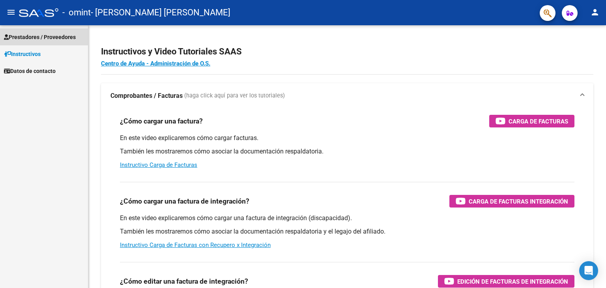
click at [72, 36] on span "Prestadores / Proveedores" at bounding box center [40, 37] width 72 height 9
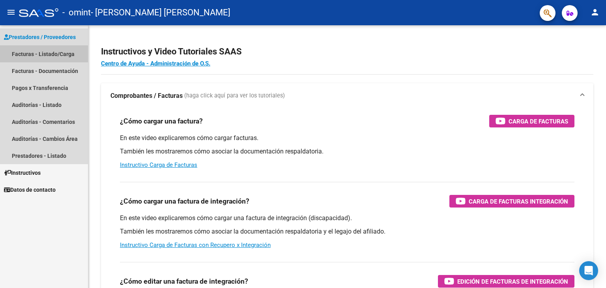
click at [65, 54] on link "Facturas - Listado/Carga" at bounding box center [44, 53] width 88 height 17
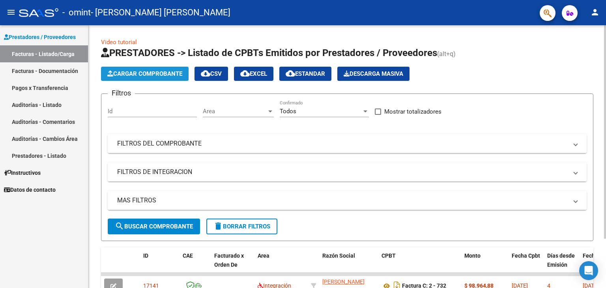
click at [139, 72] on span "Cargar Comprobante" at bounding box center [144, 73] width 75 height 7
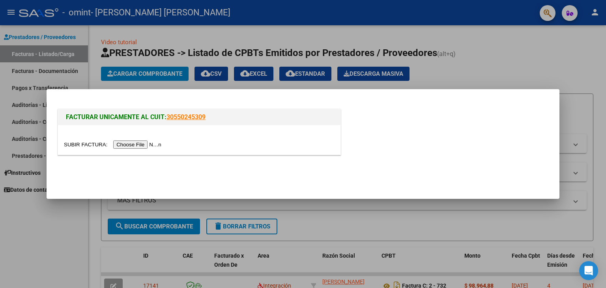
click at [131, 145] on input "file" at bounding box center [114, 145] width 100 height 8
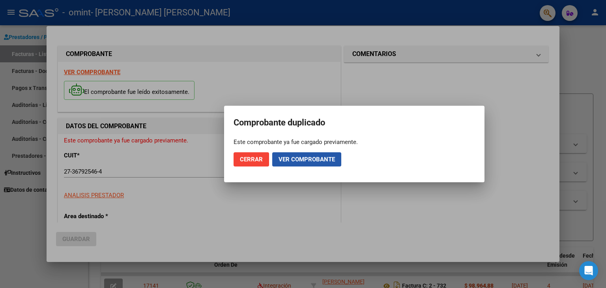
click at [297, 159] on span "Ver comprobante" at bounding box center [307, 159] width 56 height 7
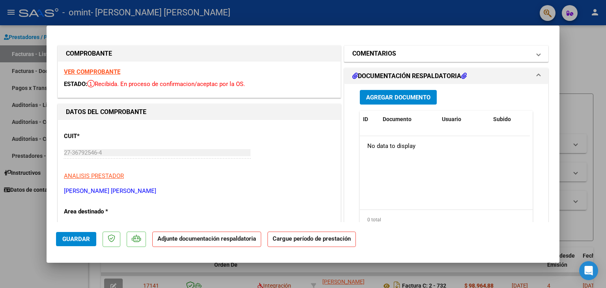
click at [518, 51] on mat-panel-title "COMENTARIOS" at bounding box center [442, 53] width 178 height 9
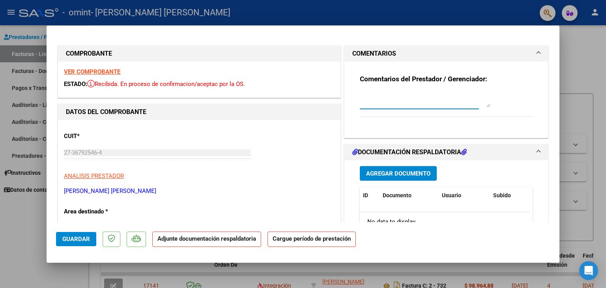
click at [435, 100] on textarea at bounding box center [425, 100] width 130 height 16
click at [265, 89] on div "VER COMPROBANTE ESTADO: Recibida. En proceso de confirmacion/aceptac por la OS." at bounding box center [199, 80] width 283 height 36
click at [403, 107] on textarea at bounding box center [425, 100] width 130 height 16
click at [435, 154] on h1 "DOCUMENTACIÓN RESPALDATORIA" at bounding box center [410, 152] width 114 height 9
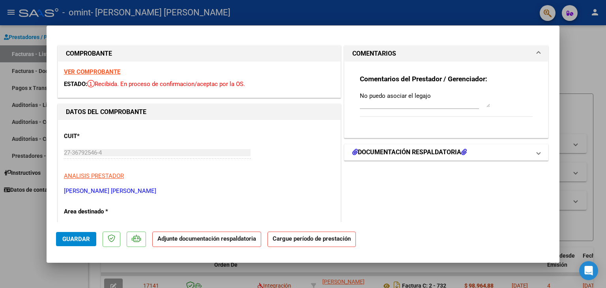
click at [435, 154] on h1 "DOCUMENTACIÓN RESPALDATORIA" at bounding box center [410, 152] width 114 height 9
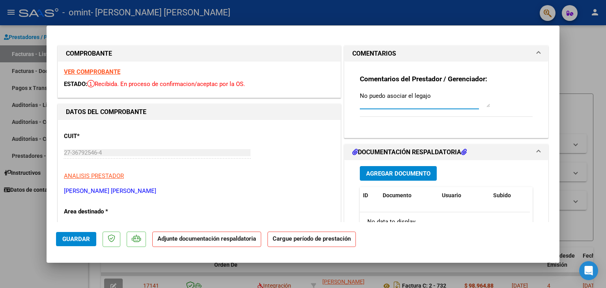
click at [444, 98] on textarea "No puedo asociar el legajo" at bounding box center [425, 100] width 130 height 16
type textarea "No puedo asociar el legajo porque no me aparecen los datos del paciente [PERSON…"
click at [389, 171] on span "Agregar Documento" at bounding box center [398, 173] width 64 height 7
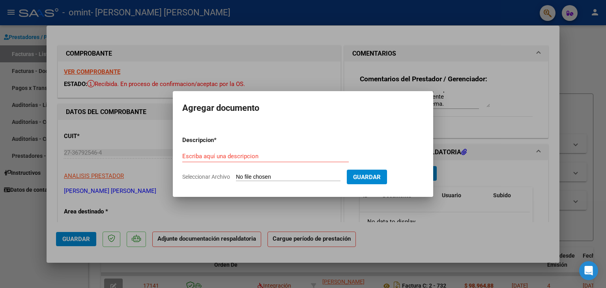
click at [273, 180] on input "Seleccionar Archivo" at bounding box center [288, 178] width 105 height 8
type input "C:\fakepath\planilla asistencia.jpeg"
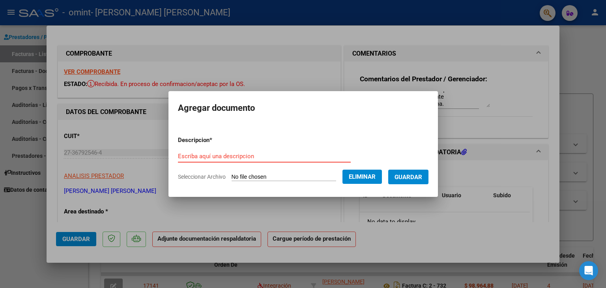
click at [275, 155] on input "Escriba aquí una descripcion" at bounding box center [264, 156] width 173 height 7
type input "planilla [DATE]"
click at [409, 179] on span "Guardar" at bounding box center [409, 177] width 28 height 7
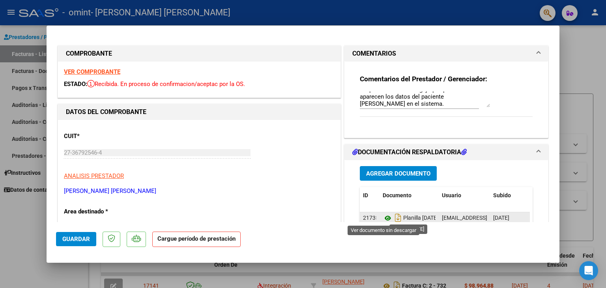
click at [384, 220] on icon at bounding box center [388, 218] width 10 height 9
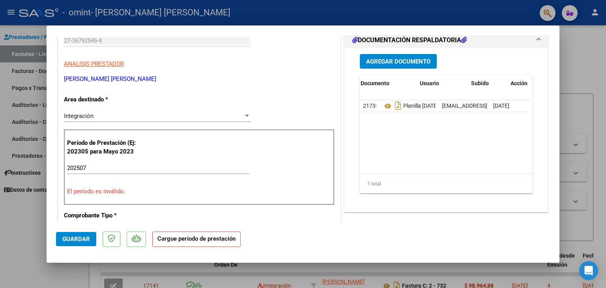
scroll to position [0, 39]
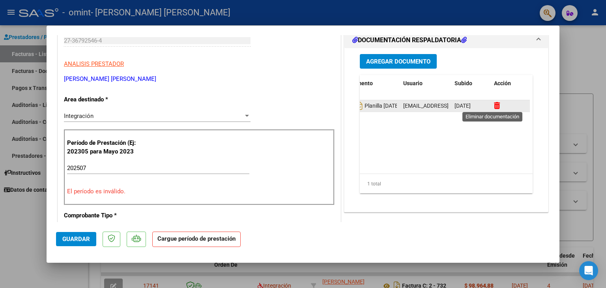
click at [494, 106] on icon at bounding box center [497, 106] width 6 height 8
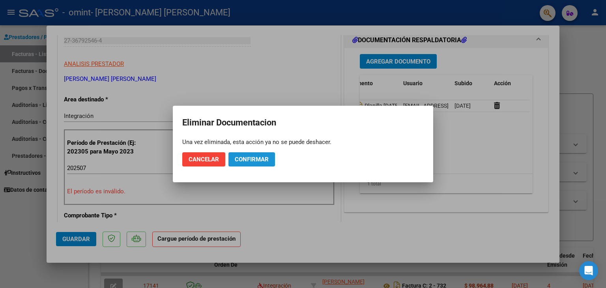
click at [252, 160] on span "Confirmar" at bounding box center [252, 159] width 34 height 7
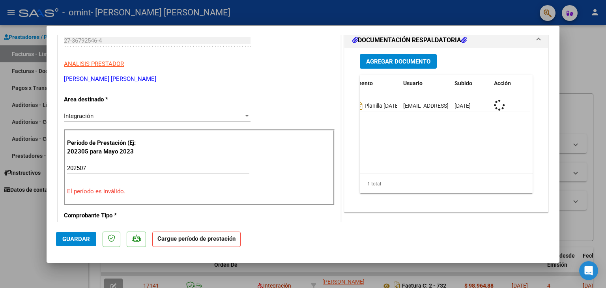
scroll to position [0, 0]
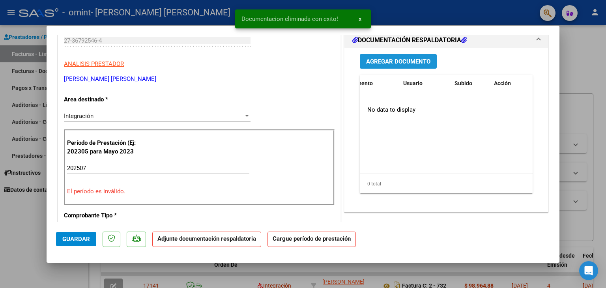
click at [411, 60] on span "Agregar Documento" at bounding box center [398, 61] width 64 height 7
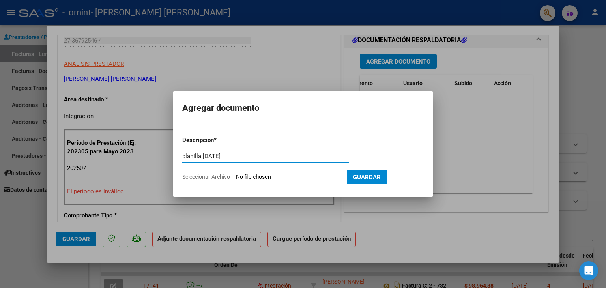
type input "planilla [DATE]"
click at [325, 174] on input "Seleccionar Archivo" at bounding box center [288, 178] width 105 height 8
type input "C:\fakepath\planilla.pdf"
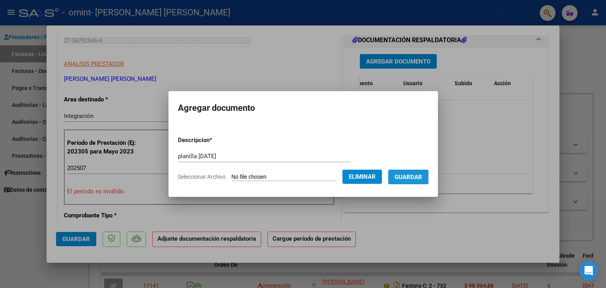
click at [399, 174] on button "Guardar" at bounding box center [408, 177] width 40 height 15
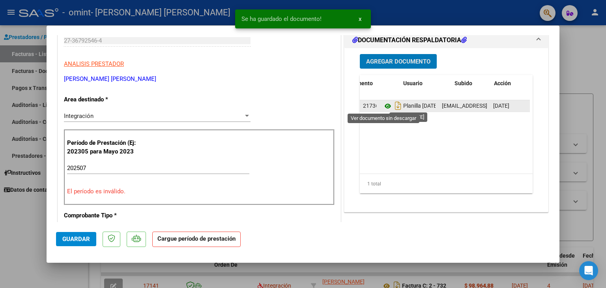
click at [385, 106] on icon at bounding box center [388, 105] width 10 height 9
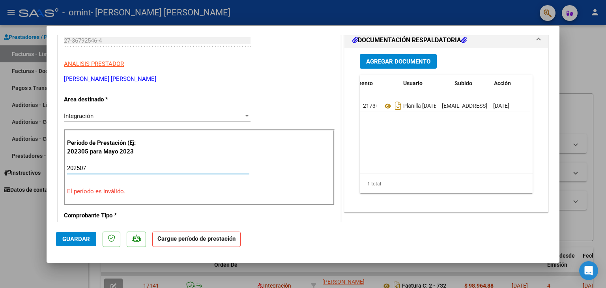
click at [93, 168] on input "202507" at bounding box center [158, 168] width 182 height 7
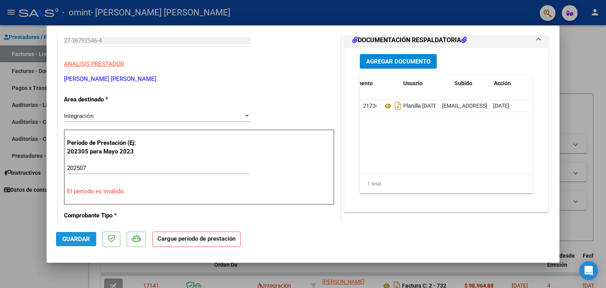
click at [67, 242] on span "Guardar" at bounding box center [76, 239] width 28 height 7
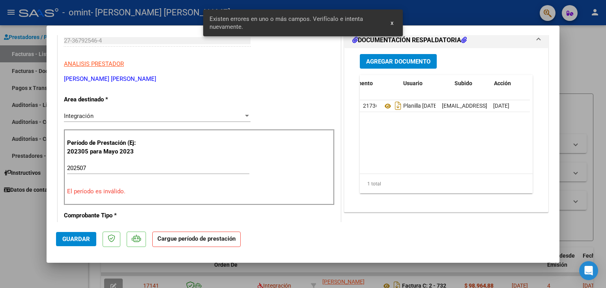
scroll to position [143, 0]
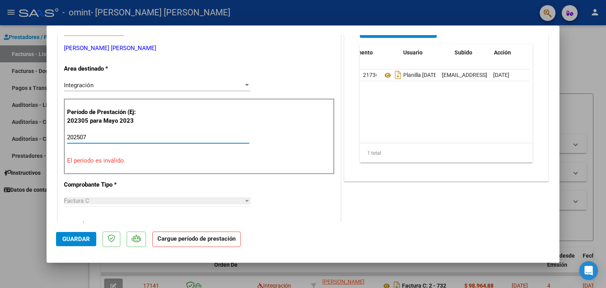
click at [85, 134] on input "202507" at bounding box center [158, 137] width 182 height 7
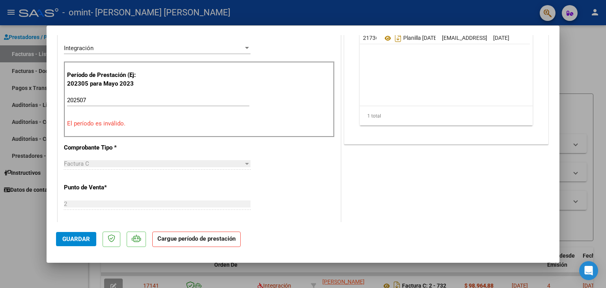
scroll to position [217, 0]
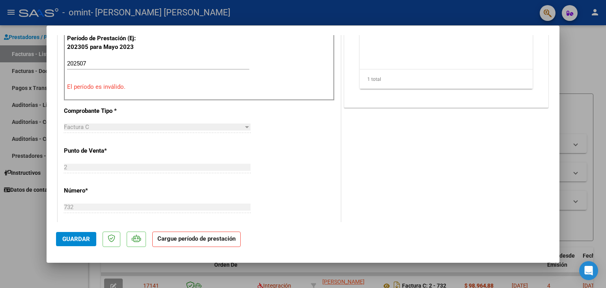
click at [180, 240] on strong "Cargue período de prestación" at bounding box center [196, 239] width 88 height 15
click at [86, 62] on input "202507" at bounding box center [158, 63] width 182 height 7
click at [77, 241] on span "Guardar" at bounding box center [76, 239] width 28 height 7
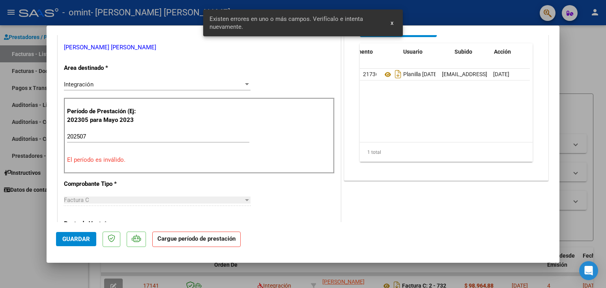
scroll to position [143, 0]
click at [77, 241] on span "Guardar" at bounding box center [76, 239] width 28 height 7
click at [391, 21] on span "x" at bounding box center [392, 22] width 3 height 7
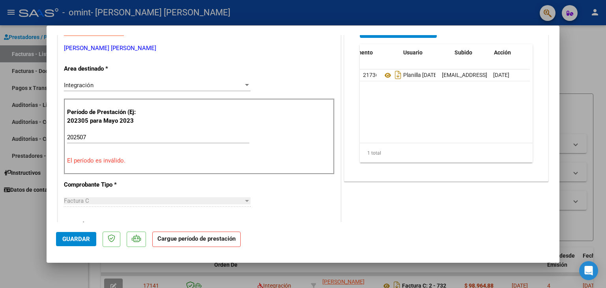
click at [583, 80] on div at bounding box center [303, 144] width 606 height 288
type input "$ 0,00"
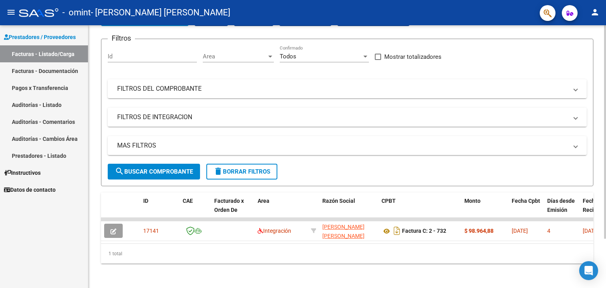
scroll to position [60, 0]
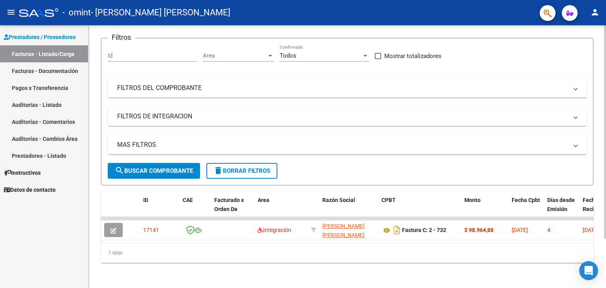
click at [602, 232] on div "Video tutorial PRESTADORES -> Listado de CPBTs Emitidos por Prestadores / Prove…" at bounding box center [348, 129] width 520 height 319
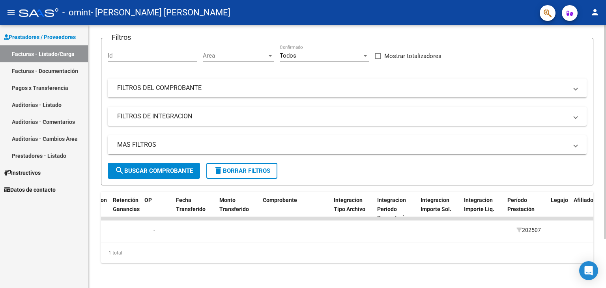
scroll to position [0, 622]
drag, startPoint x: 411, startPoint y: 243, endPoint x: 426, endPoint y: 238, distance: 16.2
click at [426, 238] on div "ID CAE Facturado x Orden De Area Razón Social CPBT Monto Fecha Cpbt Días desde …" at bounding box center [347, 227] width 493 height 71
